Goal: Transaction & Acquisition: Purchase product/service

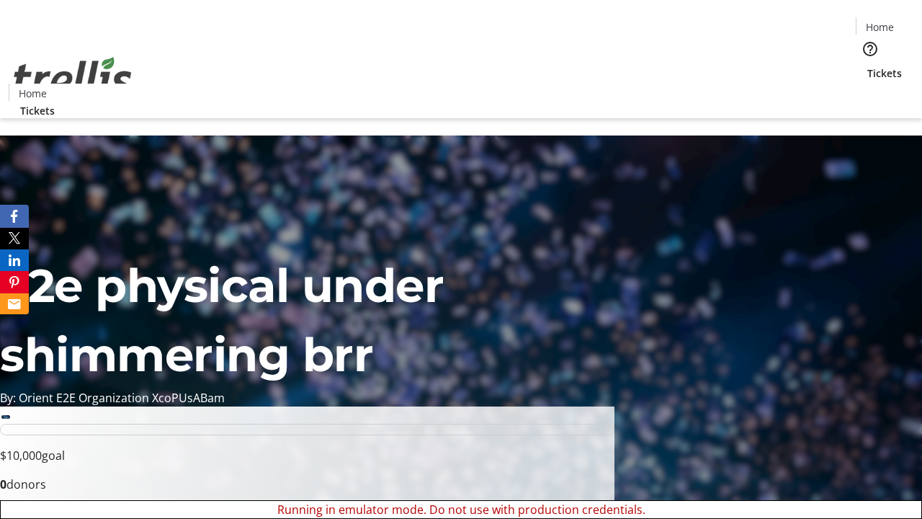
click at [881, 22] on span "Sign Up" at bounding box center [887, 20] width 42 height 17
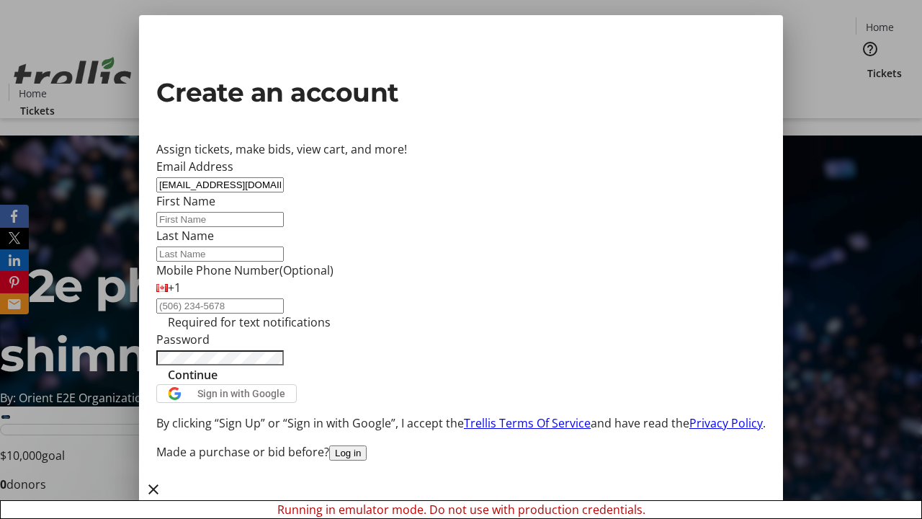
type input "[EMAIL_ADDRESS][DOMAIN_NAME]"
type input "Kole"
type input "Medhurst"
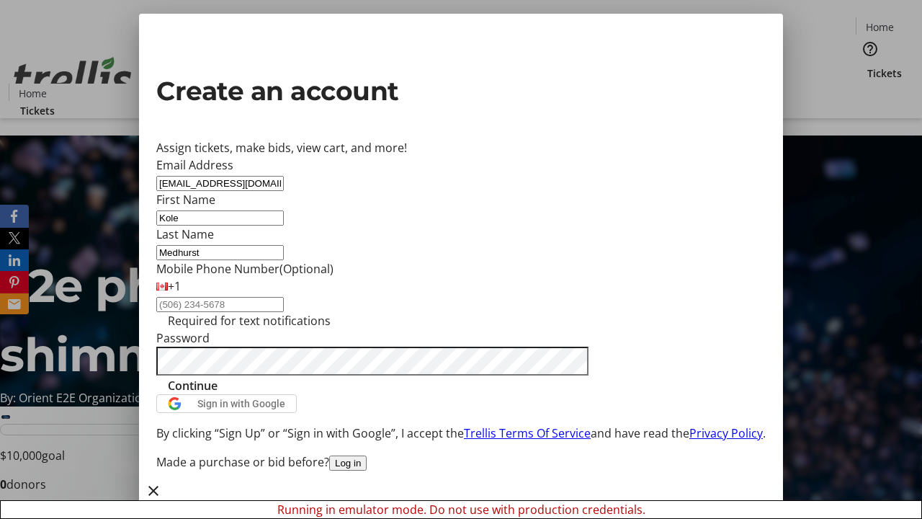
click at [218, 394] on span "Continue" at bounding box center [193, 385] width 50 height 17
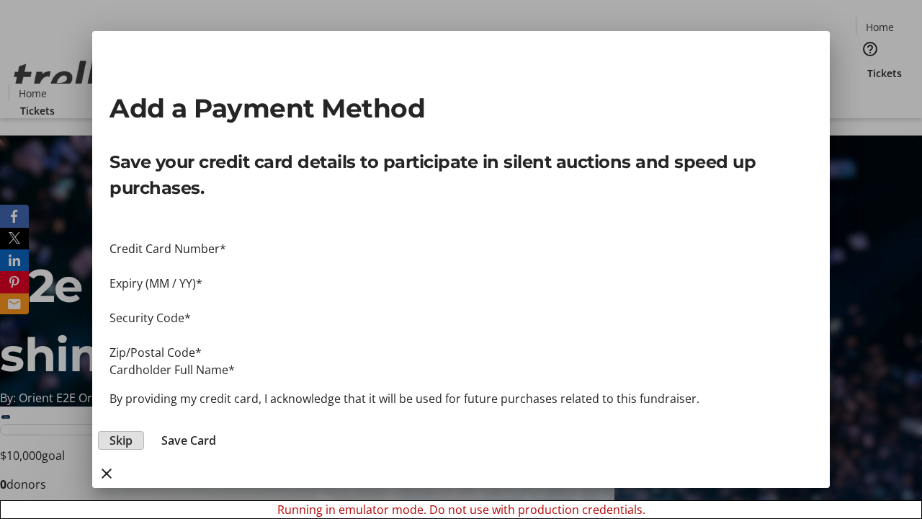
click at [133, 431] on span "Skip" at bounding box center [120, 439] width 23 height 17
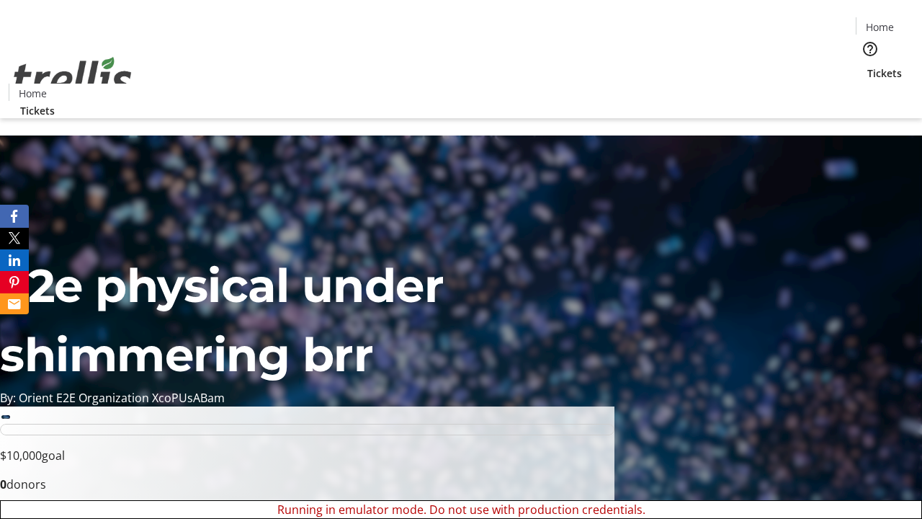
click at [867, 66] on span "Tickets" at bounding box center [884, 73] width 35 height 15
